Goal: Task Accomplishment & Management: Use online tool/utility

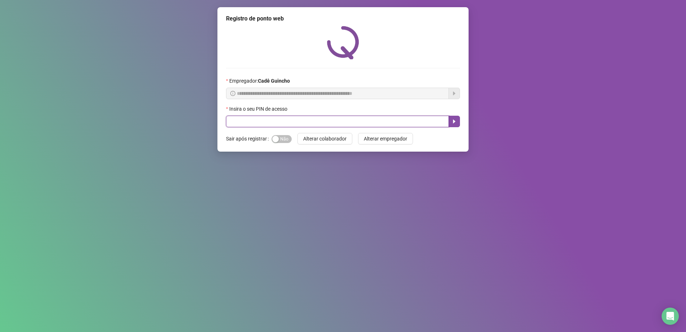
click at [235, 126] on input "text" at bounding box center [337, 121] width 223 height 11
type input "*****"
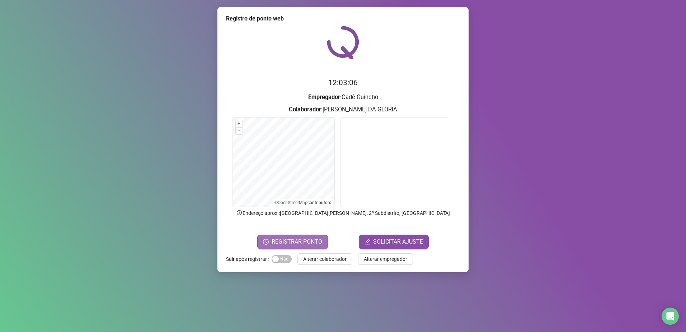
click at [310, 240] on span "REGISTRAR PONTO" at bounding box center [297, 241] width 51 height 9
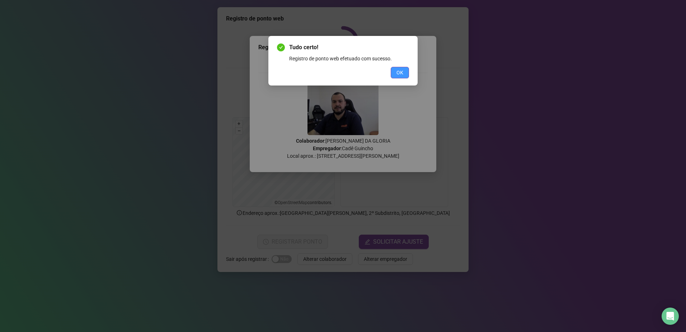
click at [398, 71] on span "OK" at bounding box center [400, 73] width 7 height 8
